Goal: Find specific page/section

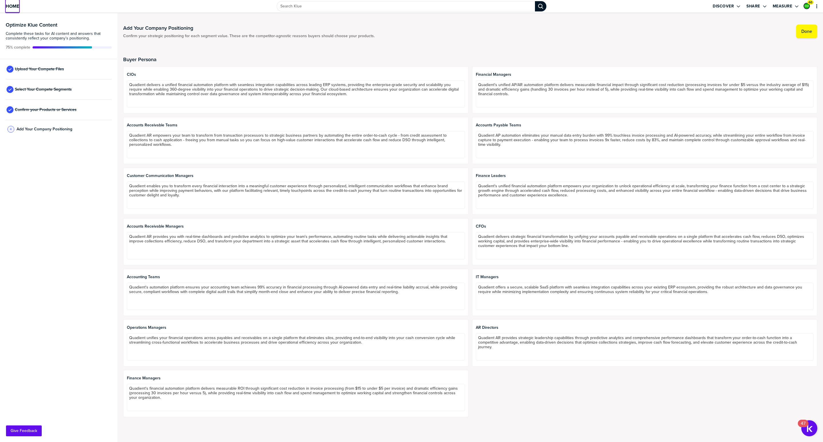
click at [17, 4] on span "Home" at bounding box center [12, 6] width 13 height 5
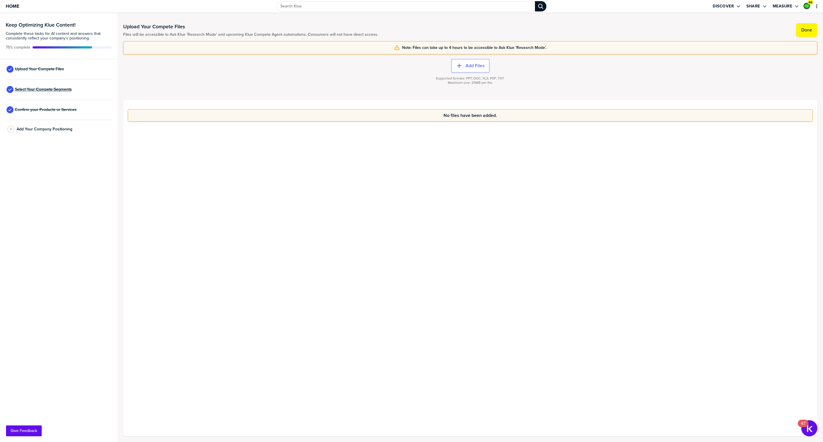
click at [46, 91] on span "Select Your Compete Segments" at bounding box center [43, 89] width 57 height 5
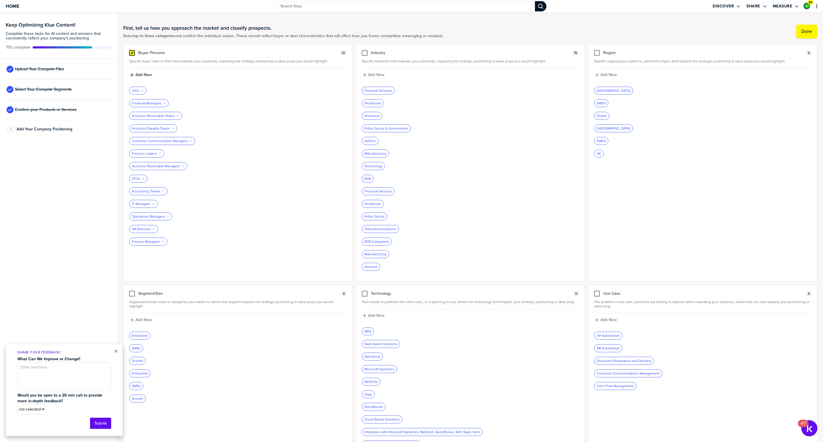
click at [132, 53] on icon at bounding box center [132, 53] width 5 height 5
click at [132, 50] on input "checkbox" at bounding box center [132, 50] width 0 height 0
click at [37, 109] on span "Confirm your Products or Services" at bounding box center [46, 109] width 62 height 5
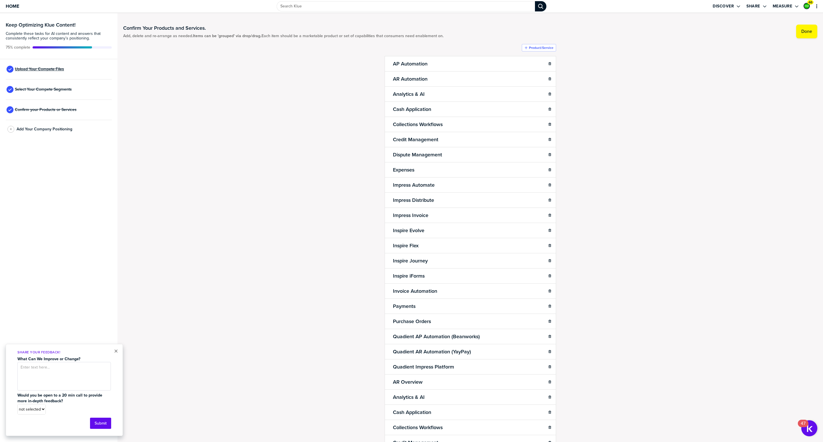
click at [38, 67] on span "Upload Your Compete Files" at bounding box center [39, 69] width 49 height 5
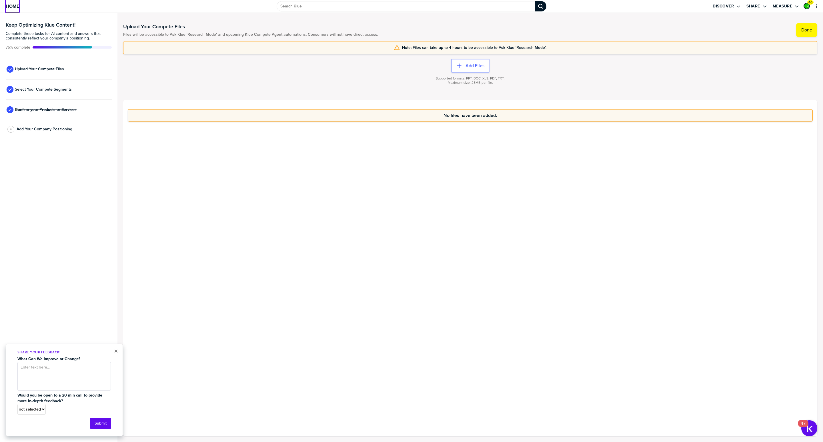
click at [11, 5] on span "Home" at bounding box center [12, 6] width 13 height 5
